Goal: Check status: Check status

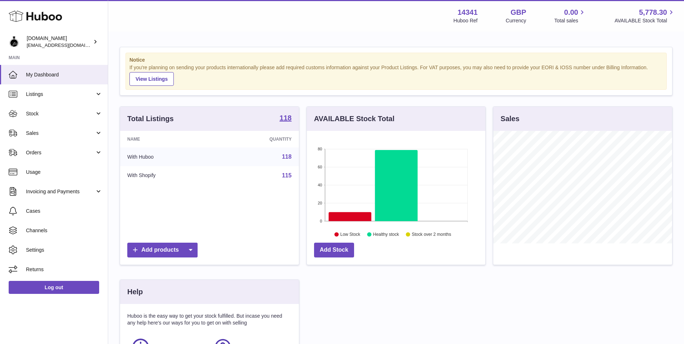
scroll to position [112, 178]
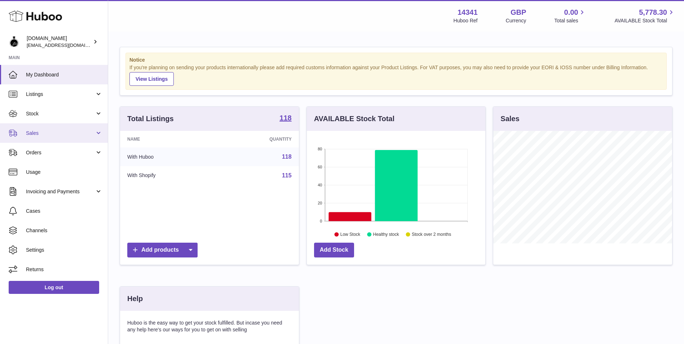
click at [59, 129] on link "Sales" at bounding box center [54, 132] width 108 height 19
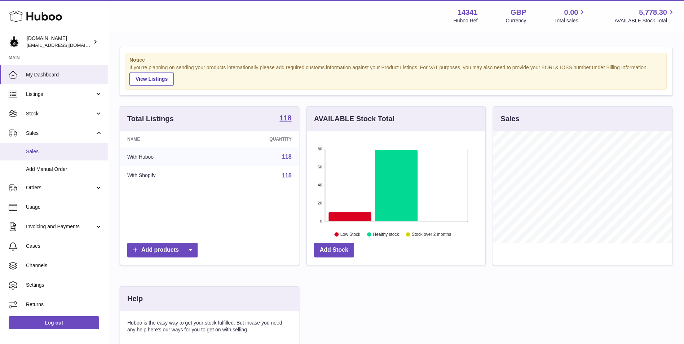
click at [69, 152] on span "Sales" at bounding box center [64, 151] width 76 height 7
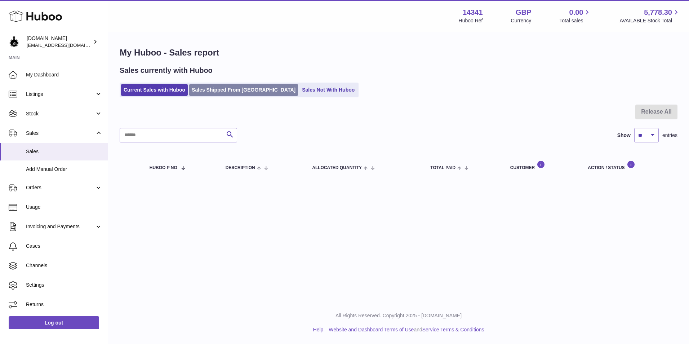
click at [242, 93] on link "Sales Shipped From [GEOGRAPHIC_DATA]" at bounding box center [243, 90] width 109 height 12
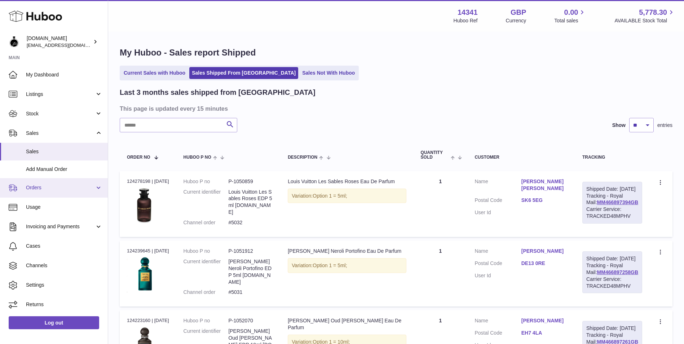
click at [71, 185] on span "Orders" at bounding box center [60, 187] width 69 height 7
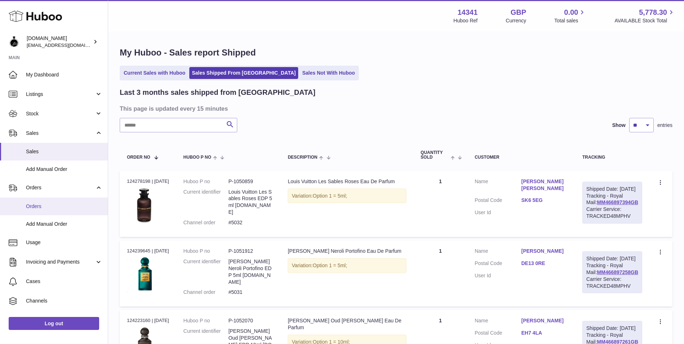
click at [71, 203] on span "Orders" at bounding box center [64, 206] width 76 height 7
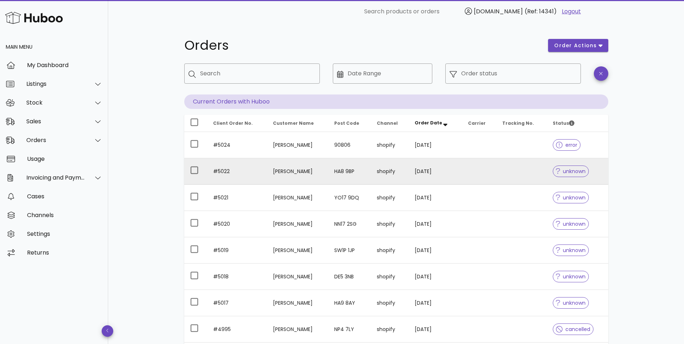
click at [525, 178] on td at bounding box center [521, 171] width 51 height 26
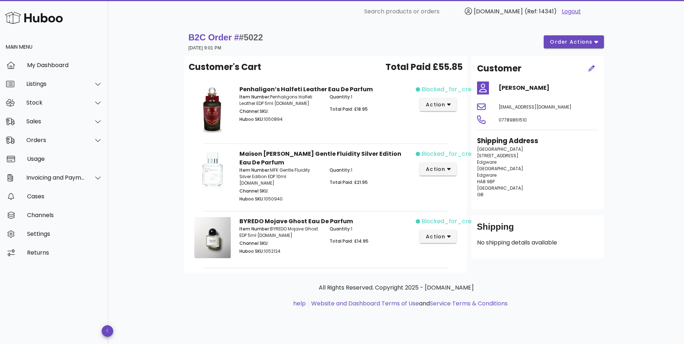
click at [453, 90] on span "blocked_for_credit" at bounding box center [449, 89] width 57 height 9
click at [447, 111] on div "blocked_for_credit action" at bounding box center [438, 111] width 45 height 60
click at [443, 106] on span "action" at bounding box center [435, 105] width 20 height 8
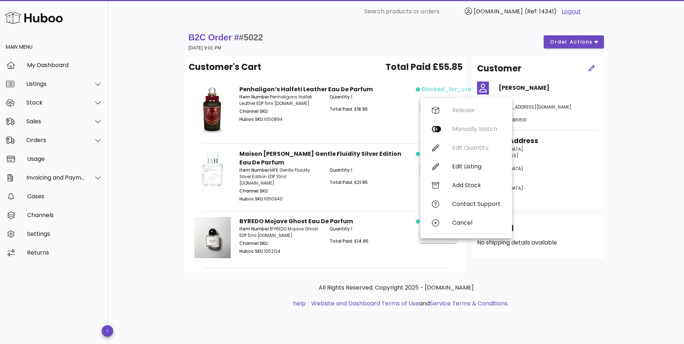
click at [371, 114] on div "Quantity: 1 Total Paid: £18.95" at bounding box center [370, 108] width 90 height 39
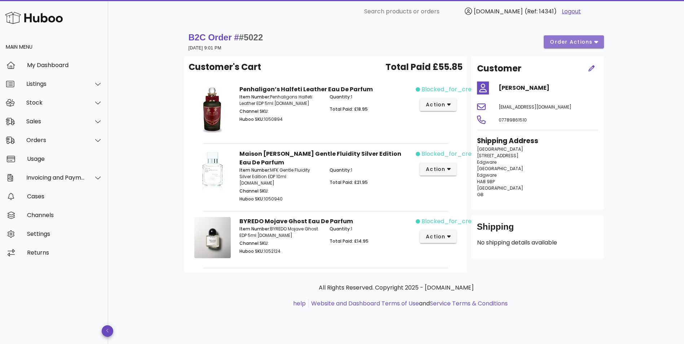
click at [598, 41] on button "order actions" at bounding box center [574, 41] width 60 height 13
click at [598, 41] on div "Release Cancel" at bounding box center [579, 58] width 54 height 41
click at [56, 118] on div "Sales" at bounding box center [54, 121] width 108 height 19
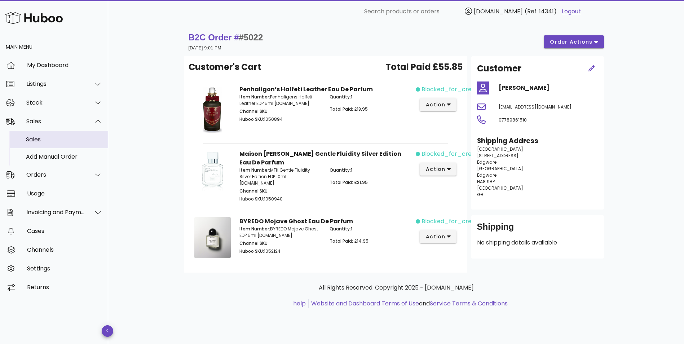
click at [56, 139] on div "Sales" at bounding box center [64, 139] width 76 height 7
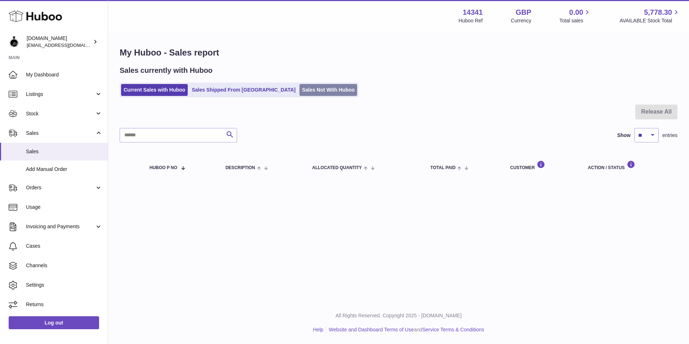
click at [300, 94] on link "Sales Not With Huboo" at bounding box center [329, 90] width 58 height 12
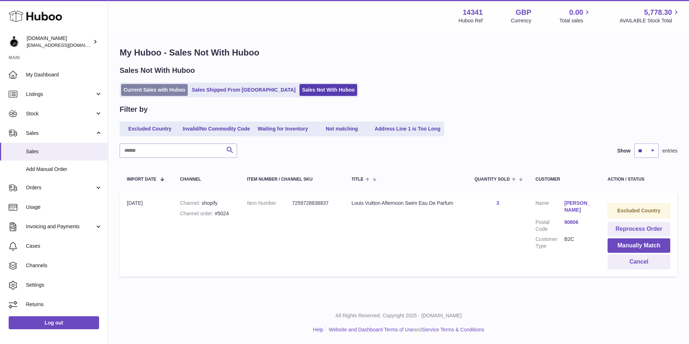
click at [166, 88] on link "Current Sales with Huboo" at bounding box center [154, 90] width 67 height 12
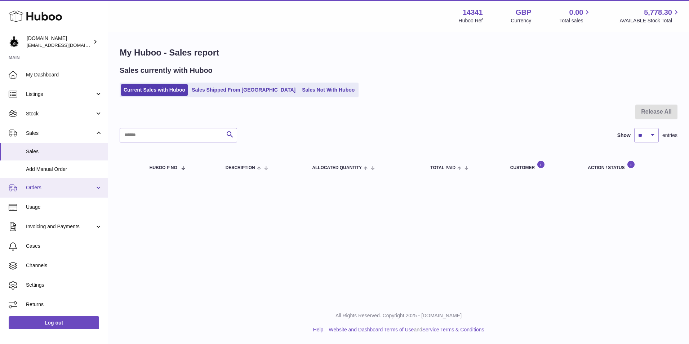
drag, startPoint x: 21, startPoint y: 205, endPoint x: 22, endPoint y: 196, distance: 8.7
click at [21, 205] on link "Usage" at bounding box center [54, 207] width 108 height 19
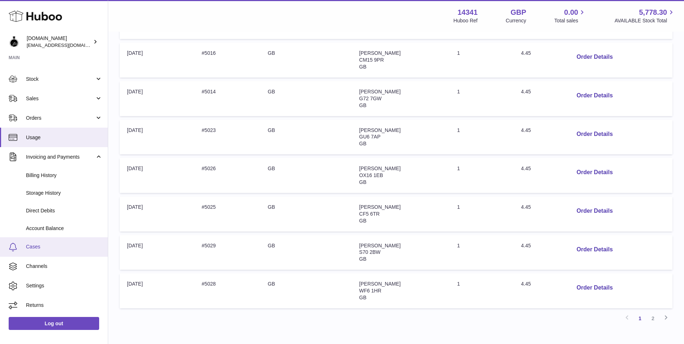
scroll to position [288, 0]
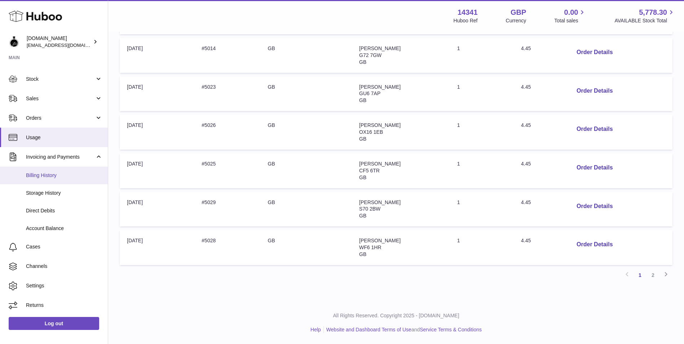
click at [76, 174] on span "Billing History" at bounding box center [64, 175] width 76 height 7
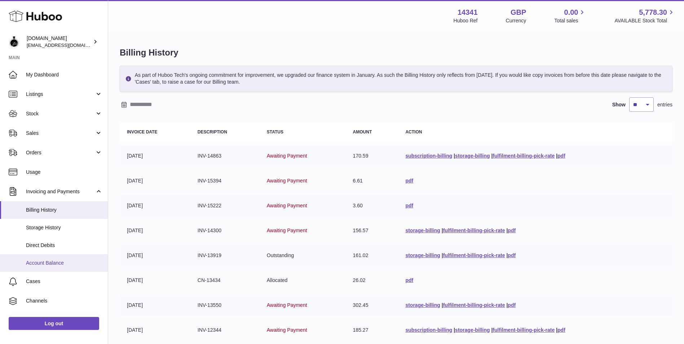
click at [57, 262] on span "Account Balance" at bounding box center [64, 263] width 76 height 7
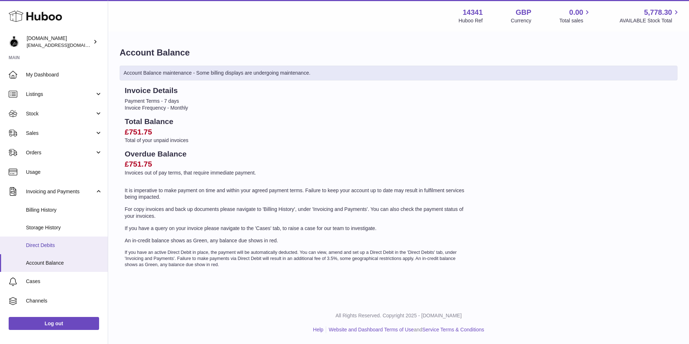
click at [69, 245] on span "Direct Debits" at bounding box center [64, 245] width 76 height 7
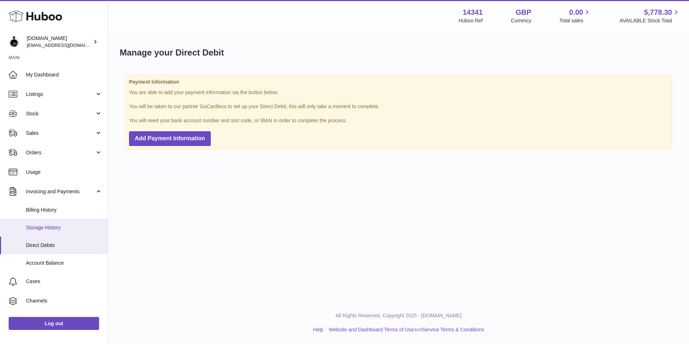
click at [74, 223] on link "Storage History" at bounding box center [54, 228] width 108 height 18
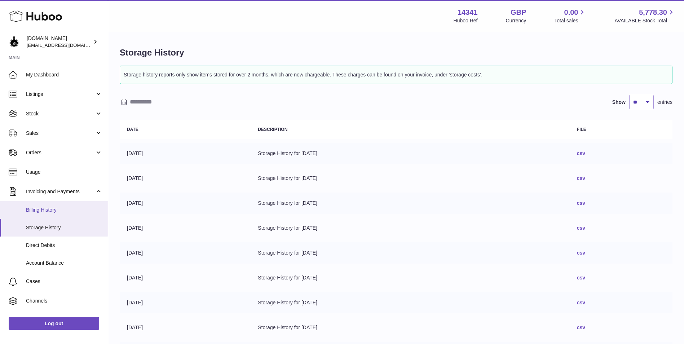
click at [77, 211] on span "Billing History" at bounding box center [64, 210] width 76 height 7
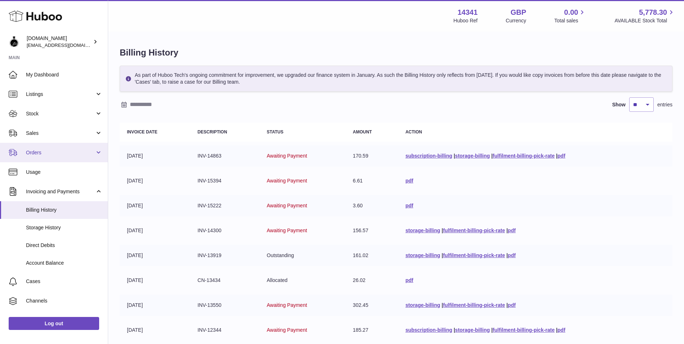
click at [59, 146] on link "Orders" at bounding box center [54, 152] width 108 height 19
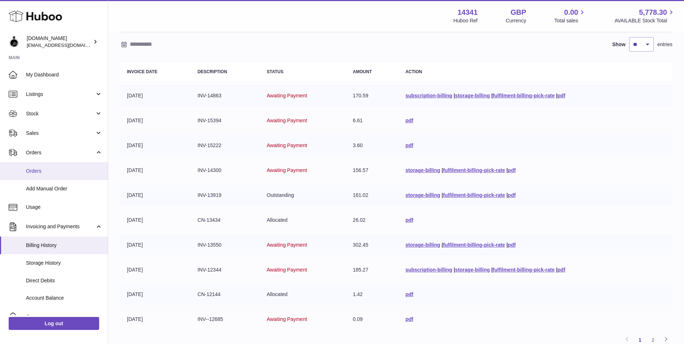
click at [68, 164] on link "Orders" at bounding box center [54, 171] width 108 height 18
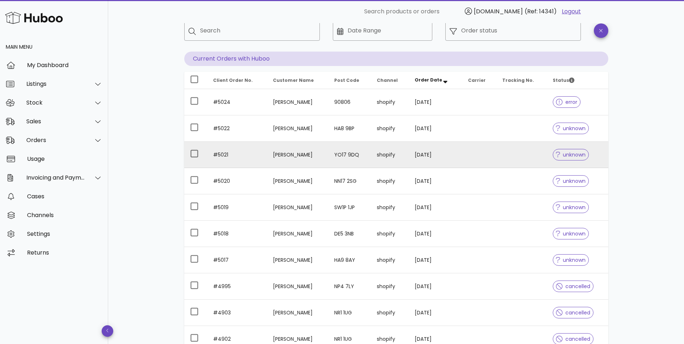
scroll to position [120, 0]
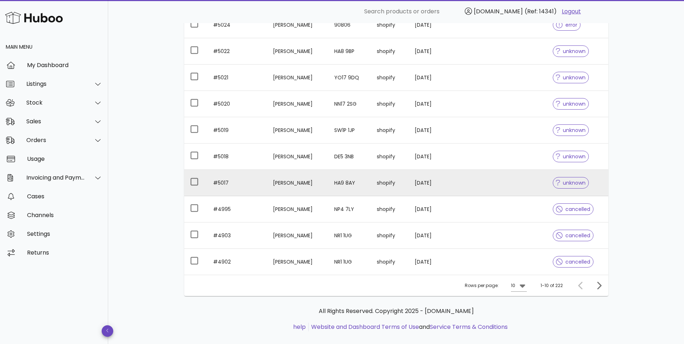
click at [503, 178] on td at bounding box center [521, 183] width 51 height 26
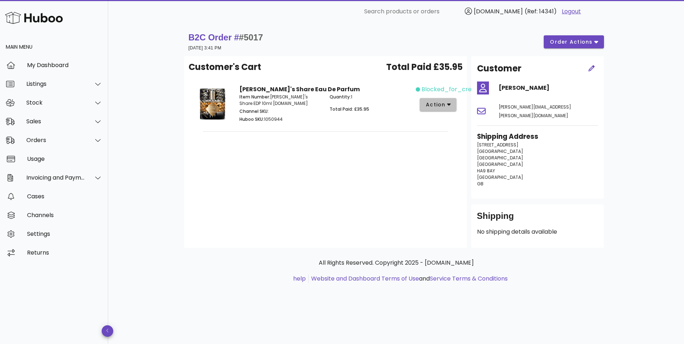
click at [433, 106] on span "action" at bounding box center [435, 105] width 20 height 8
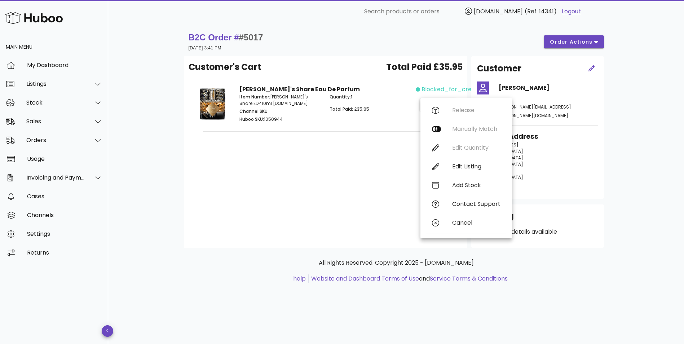
click at [315, 190] on div "Customer's Cart Total Paid £35.95 Kilian Angel's Share Eau De Parfum Item Numbe…" at bounding box center [325, 151] width 283 height 191
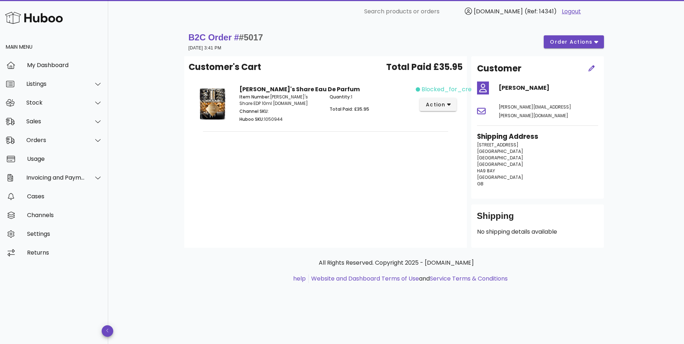
drag, startPoint x: 300, startPoint y: 119, endPoint x: 265, endPoint y: 125, distance: 34.7
click at [265, 125] on div "Item Number: Kilian Angel's Share EDP 10ml ThePerfumeSampler.com Channel SKU: H…" at bounding box center [280, 108] width 90 height 39
copy p "1050944"
click at [51, 100] on div "Stock" at bounding box center [55, 102] width 59 height 7
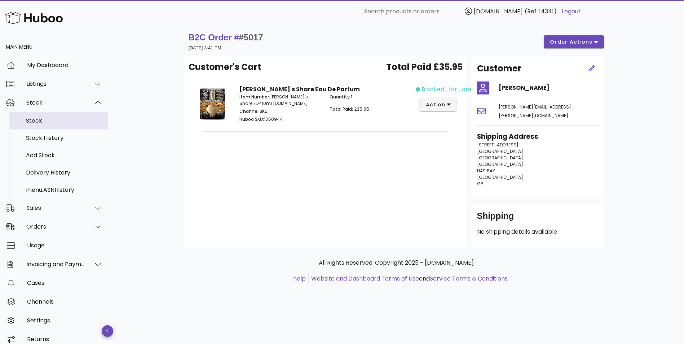
click at [51, 115] on div "Stock" at bounding box center [64, 121] width 76 height 16
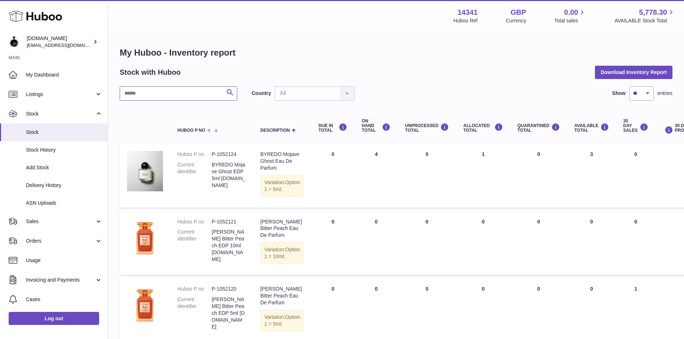
click at [210, 94] on input "text" at bounding box center [179, 93] width 118 height 14
paste input "*******"
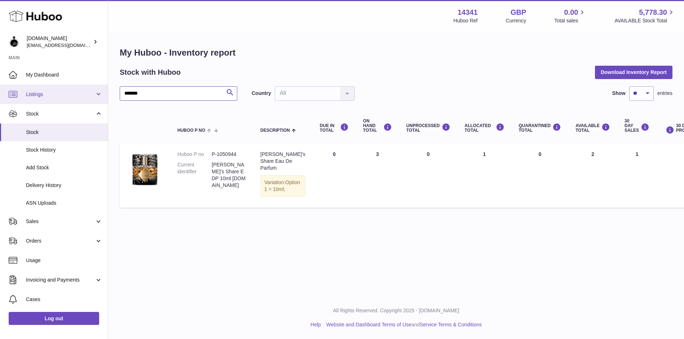
type input "*******"
click at [53, 96] on span "Listings" at bounding box center [60, 94] width 69 height 7
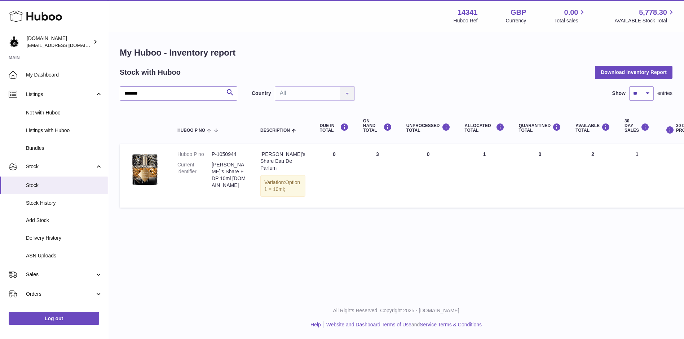
click at [195, 164] on dt "Current identifier" at bounding box center [194, 174] width 34 height 27
click at [160, 171] on img at bounding box center [145, 169] width 36 height 36
click at [50, 135] on link "Listings with Huboo" at bounding box center [54, 130] width 108 height 18
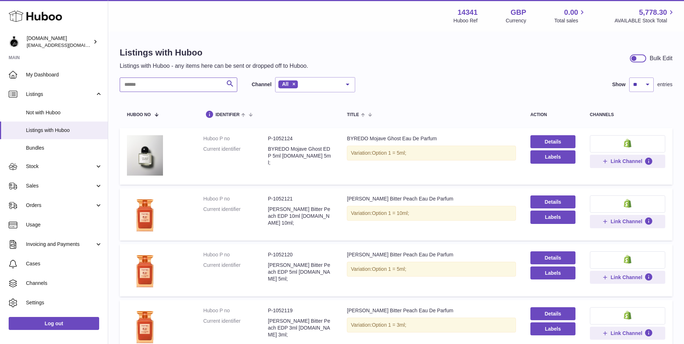
click at [168, 86] on input "text" at bounding box center [179, 85] width 118 height 14
paste input "*******"
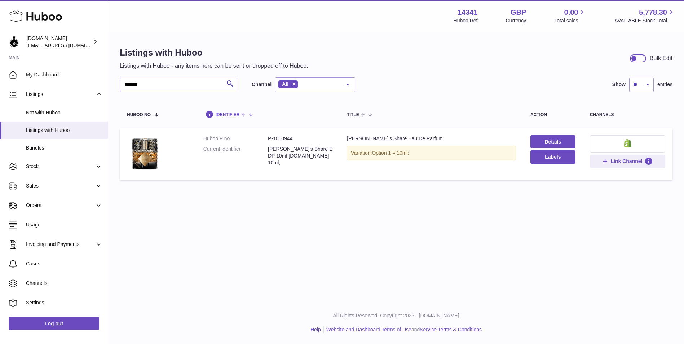
type input "*******"
click at [566, 143] on link "Details" at bounding box center [557, 141] width 46 height 13
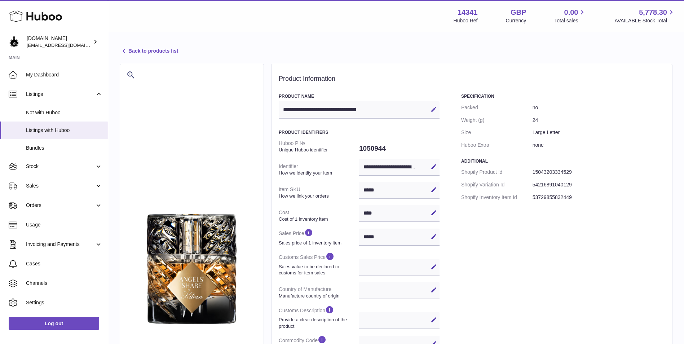
select select
select select "****"
